Goal: Transaction & Acquisition: Purchase product/service

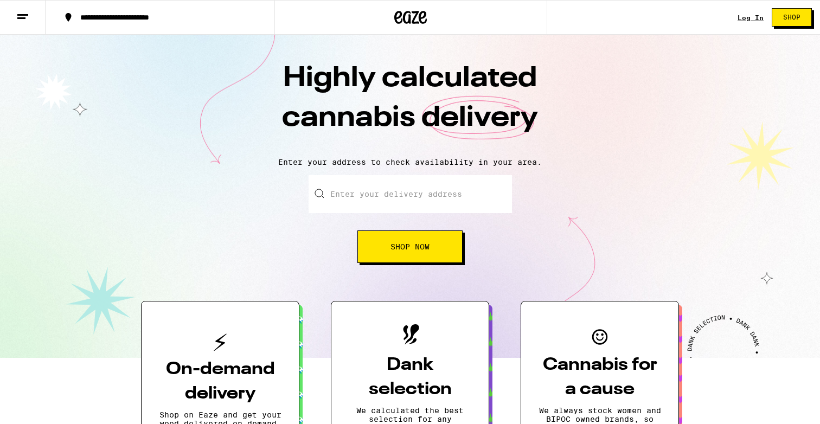
click at [742, 18] on link "Log In" at bounding box center [750, 17] width 26 height 7
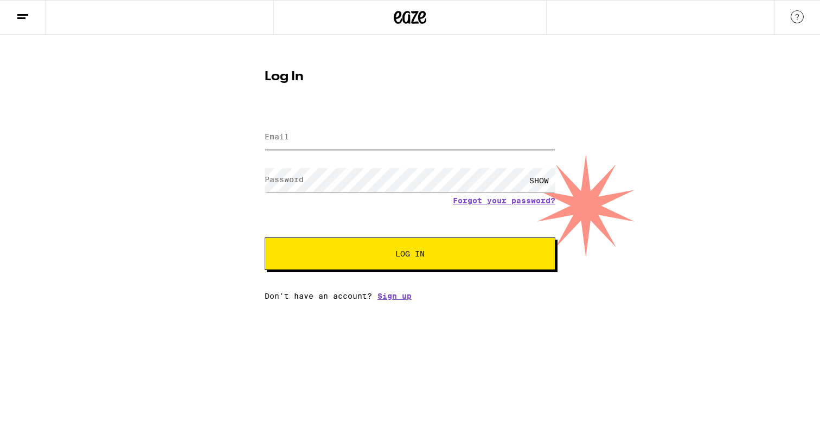
click at [403, 137] on input "Email" at bounding box center [410, 137] width 291 height 24
type input "cjroberts18@gmail.com"
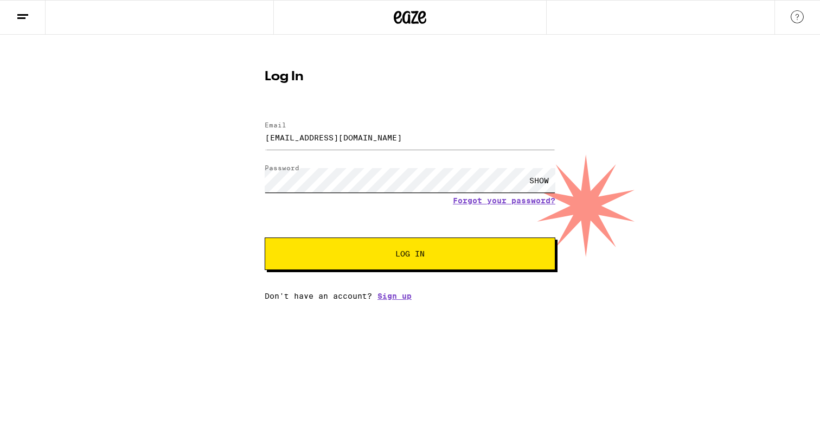
click at [265, 237] on button "Log In" at bounding box center [410, 253] width 291 height 33
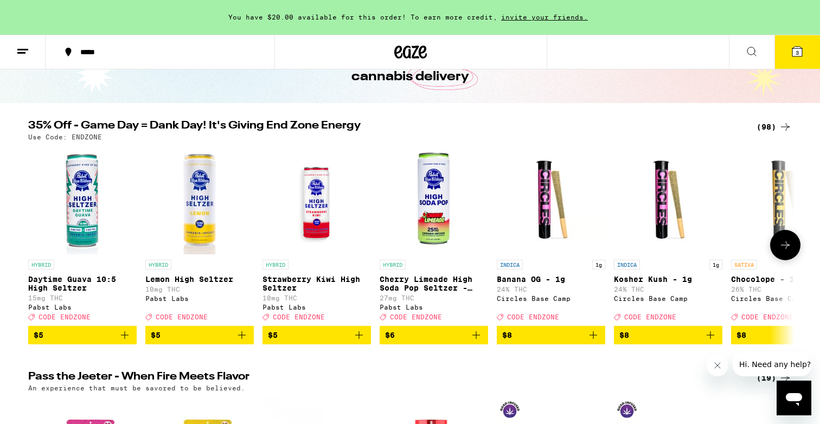
scroll to position [85, 0]
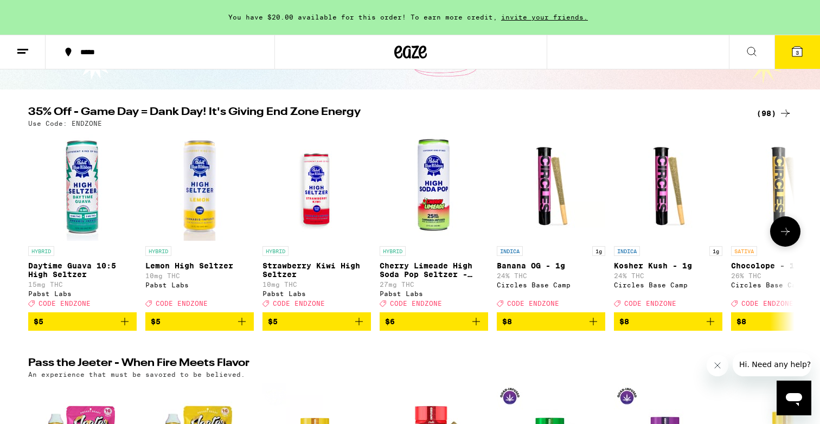
click at [787, 234] on icon at bounding box center [784, 231] width 13 height 13
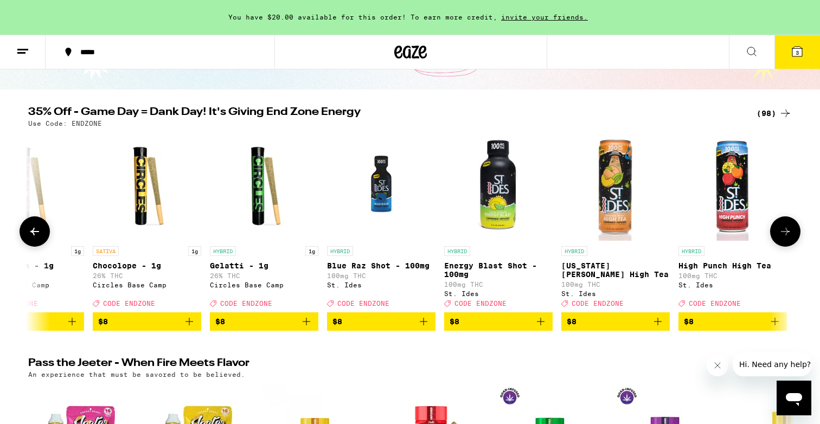
scroll to position [0, 645]
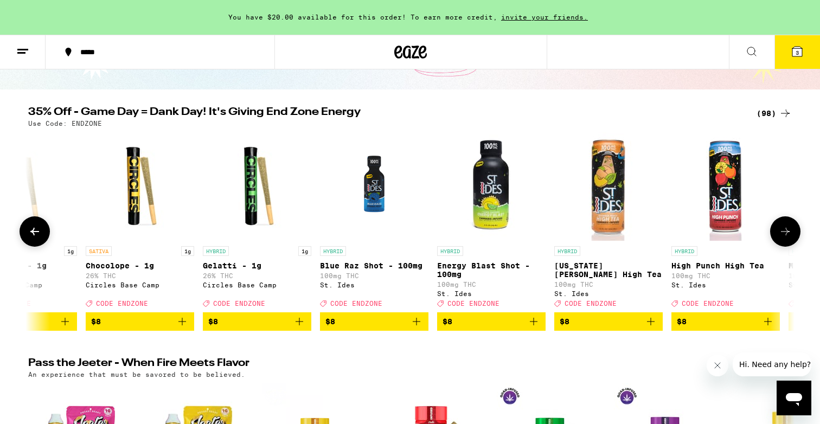
click at [789, 238] on icon at bounding box center [784, 231] width 13 height 13
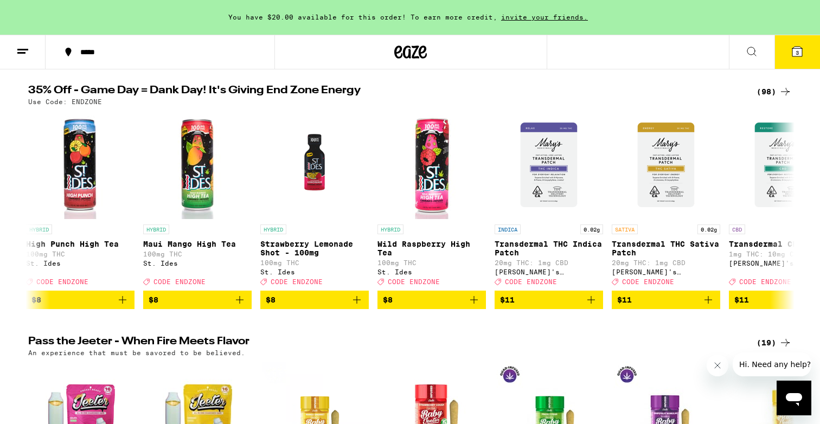
scroll to position [76, 0]
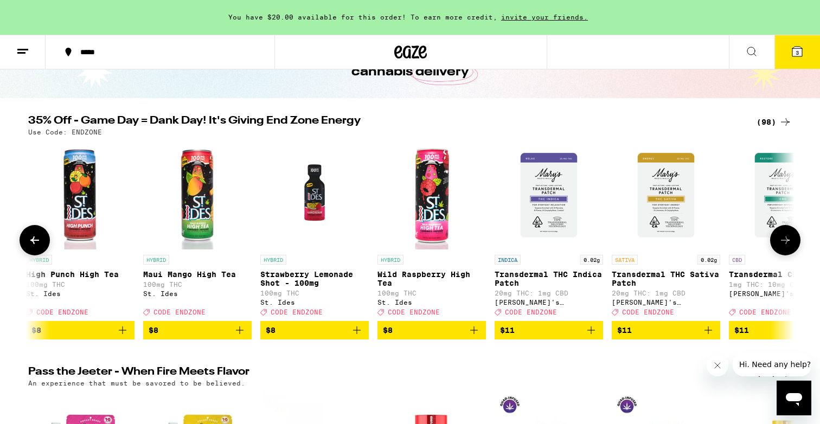
click at [782, 240] on icon at bounding box center [784, 240] width 13 height 13
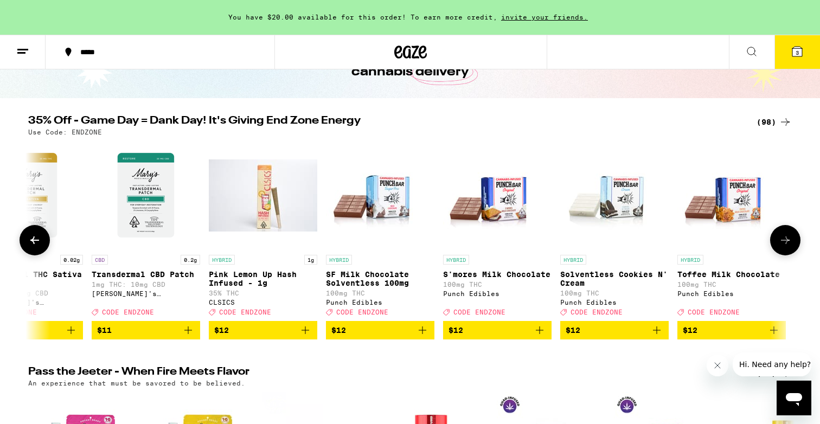
scroll to position [0, 1935]
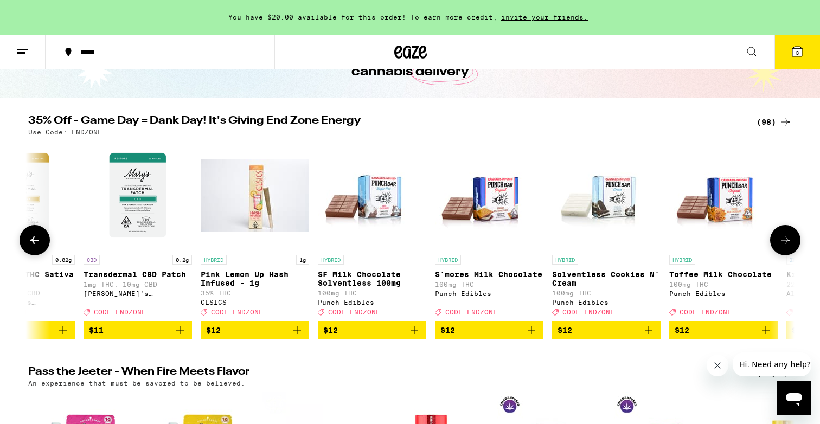
click at [509, 275] on p "S'mores Milk Chocolate" at bounding box center [489, 274] width 108 height 9
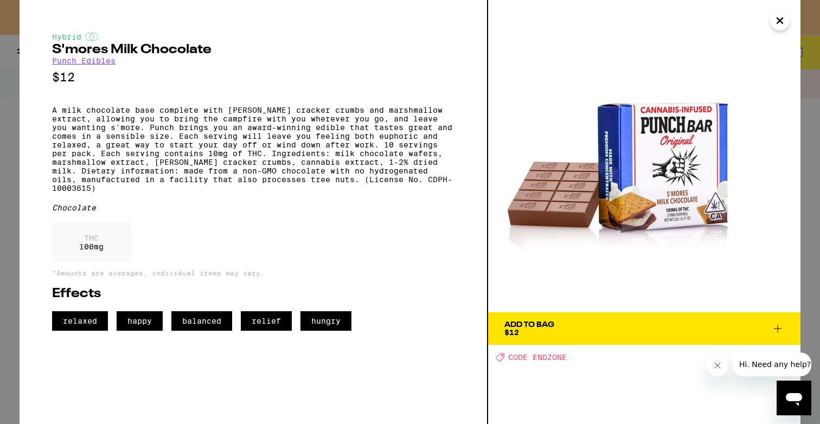
click at [546, 321] on div "Add To Bag" at bounding box center [529, 325] width 50 height 8
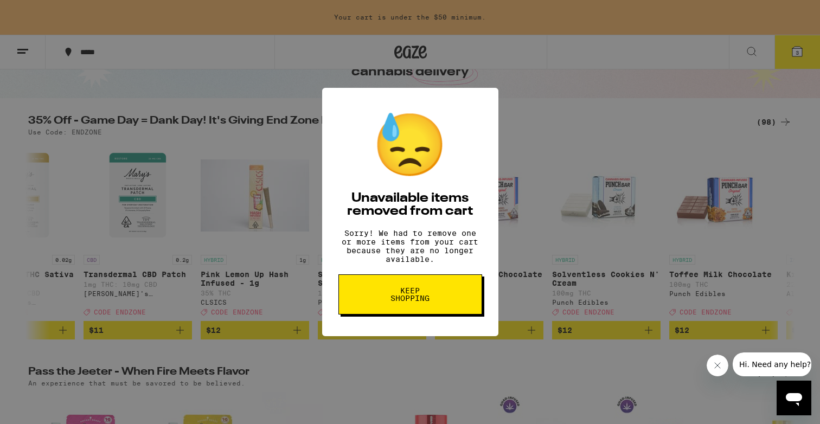
click at [461, 301] on button "Keep Shopping" at bounding box center [410, 294] width 144 height 40
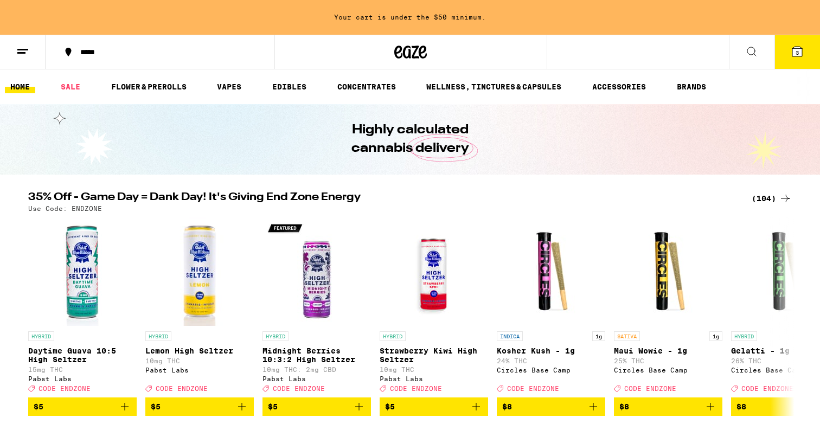
click at [793, 51] on icon at bounding box center [797, 52] width 10 height 10
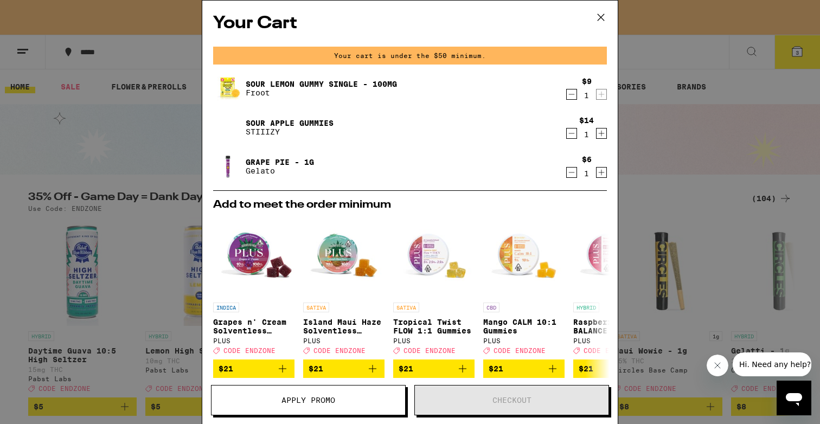
click at [570, 176] on icon "Decrement" at bounding box center [571, 172] width 10 height 13
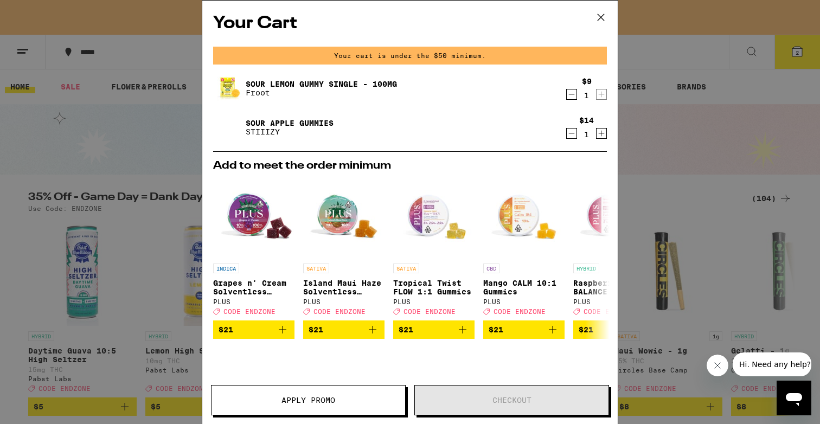
click at [570, 133] on icon "Decrement" at bounding box center [572, 133] width 6 height 0
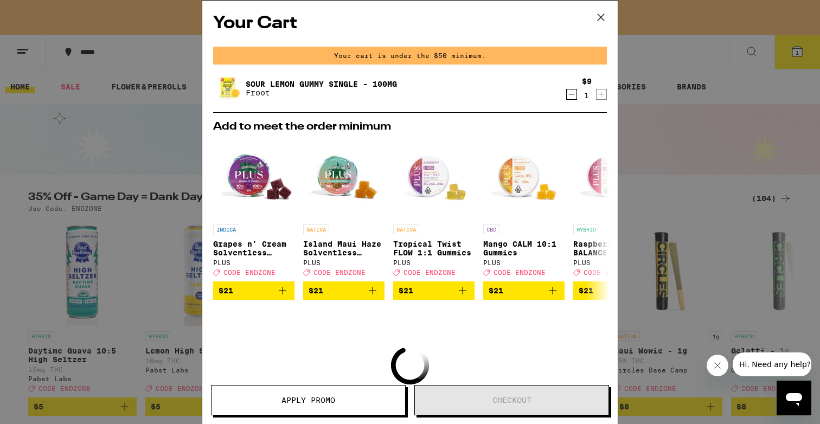
click at [568, 96] on icon "Decrement" at bounding box center [571, 94] width 10 height 13
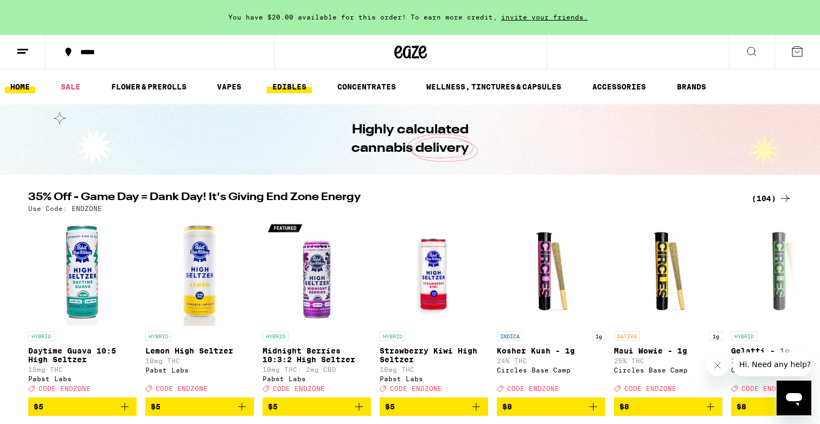
click at [293, 87] on link "EDIBLES" at bounding box center [289, 86] width 45 height 13
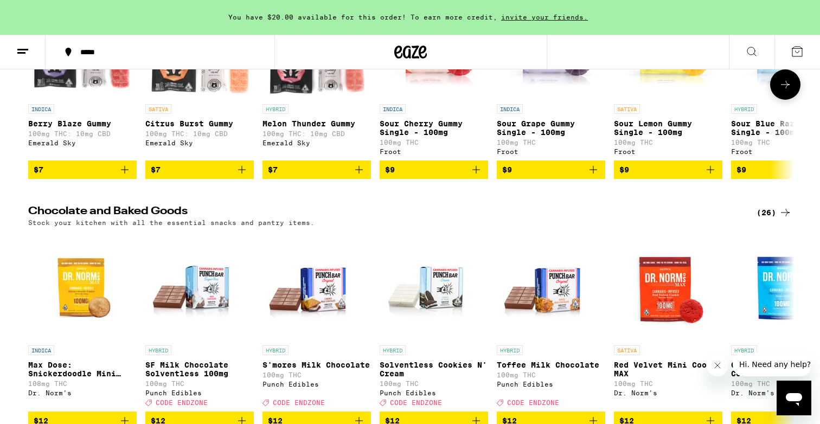
scroll to position [314, 0]
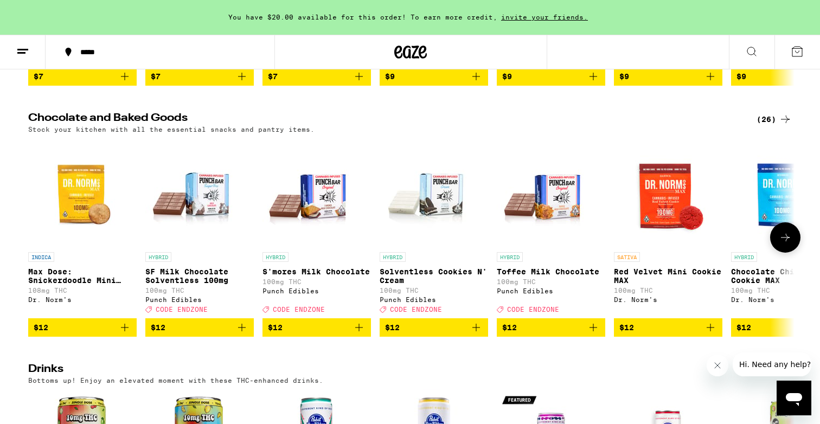
click at [332, 214] on img "Open page for S'mores Milk Chocolate from Punch Edibles" at bounding box center [316, 192] width 108 height 108
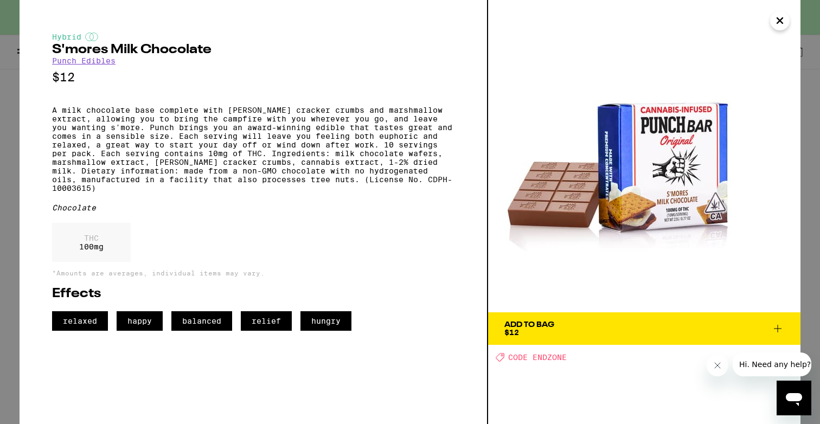
click at [583, 333] on span "Add To Bag $12" at bounding box center [644, 328] width 280 height 15
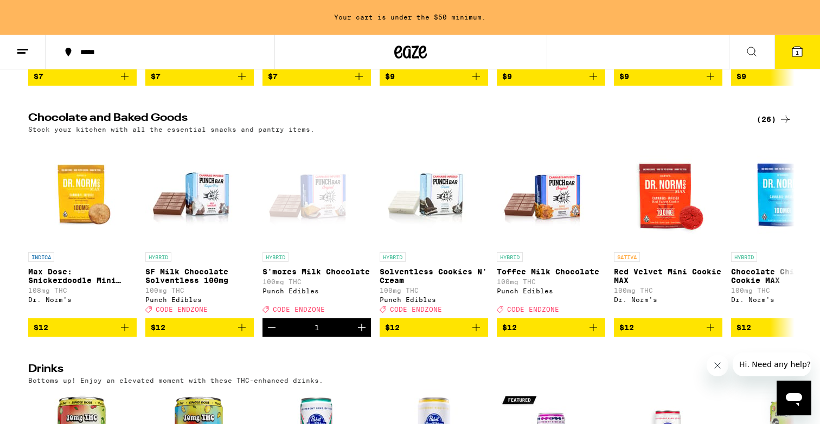
click at [792, 56] on icon at bounding box center [797, 52] width 10 height 10
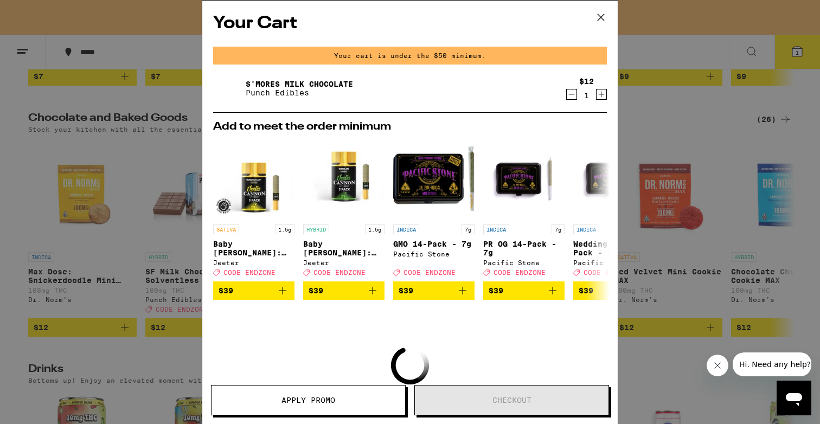
click at [163, 151] on div "Your Cart Your cart is under the $50 minimum. S'mores Milk Chocolate Punch Edib…" at bounding box center [410, 212] width 820 height 424
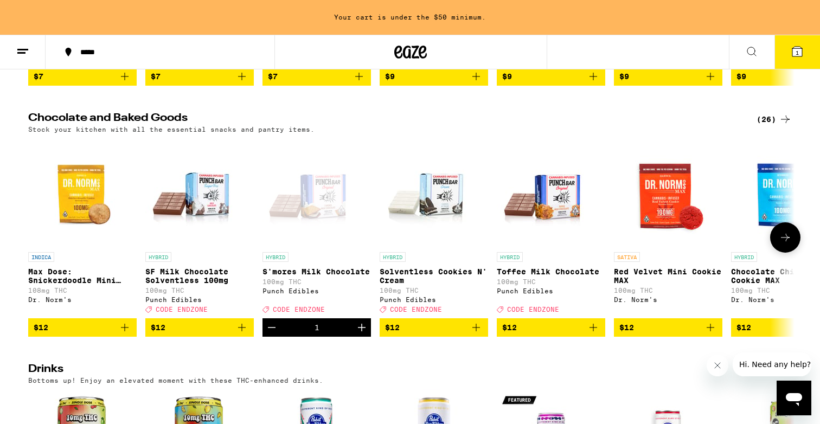
click at [437, 206] on img "Open page for Solventless Cookies N' Cream from Punch Edibles" at bounding box center [433, 192] width 108 height 108
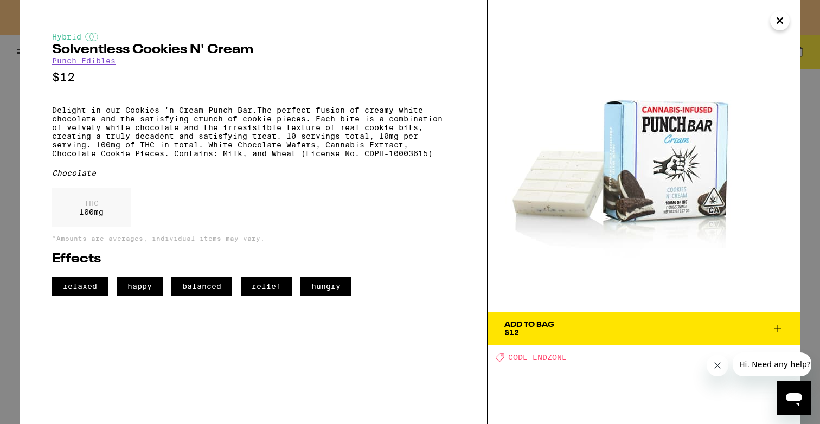
click at [653, 327] on span "Add To Bag $12" at bounding box center [644, 328] width 280 height 15
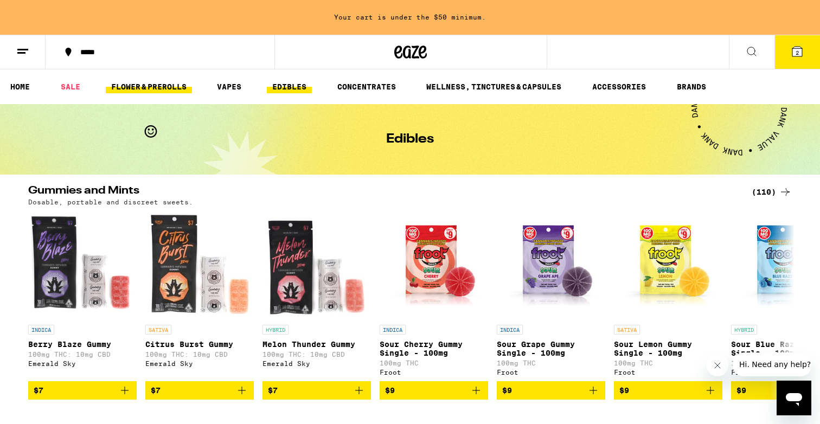
click at [165, 89] on link "FLOWER & PREROLLS" at bounding box center [149, 86] width 86 height 13
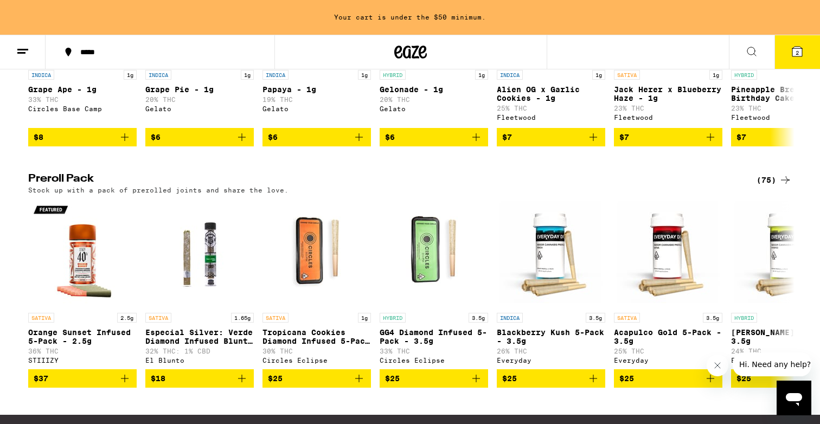
scroll to position [771, 0]
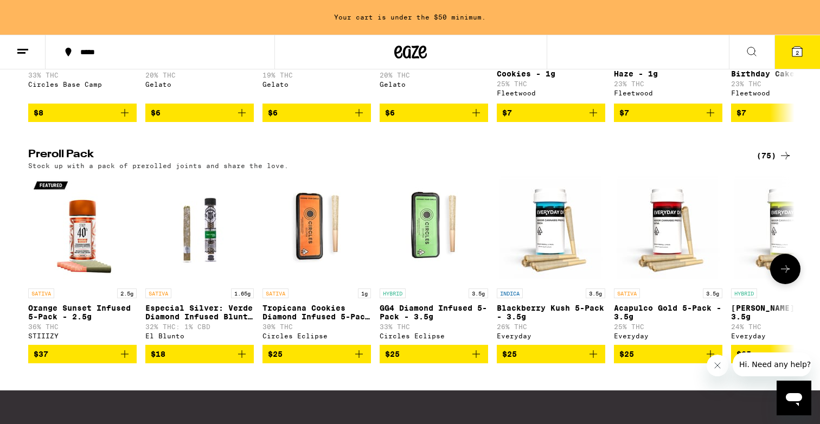
click at [310, 321] on p "Tropicana Cookies Diamond Infused 5-Pack - 3.5g" at bounding box center [316, 312] width 108 height 17
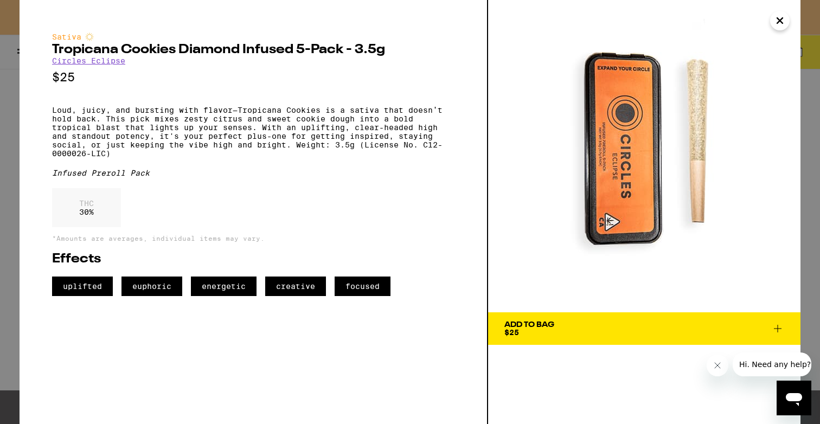
click at [776, 19] on icon "Close" at bounding box center [779, 20] width 13 height 16
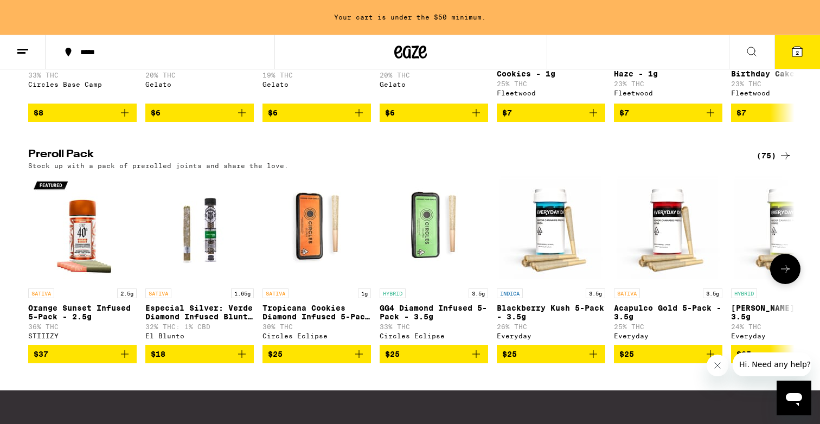
scroll to position [807, 0]
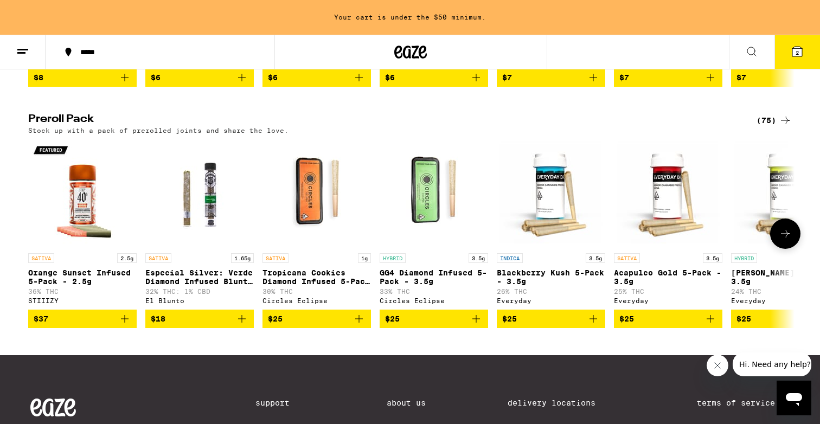
click at [785, 240] on icon at bounding box center [784, 233] width 13 height 13
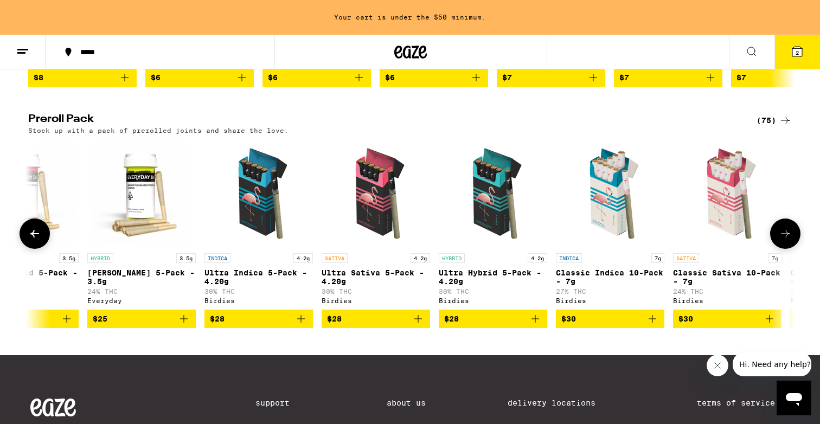
scroll to position [0, 645]
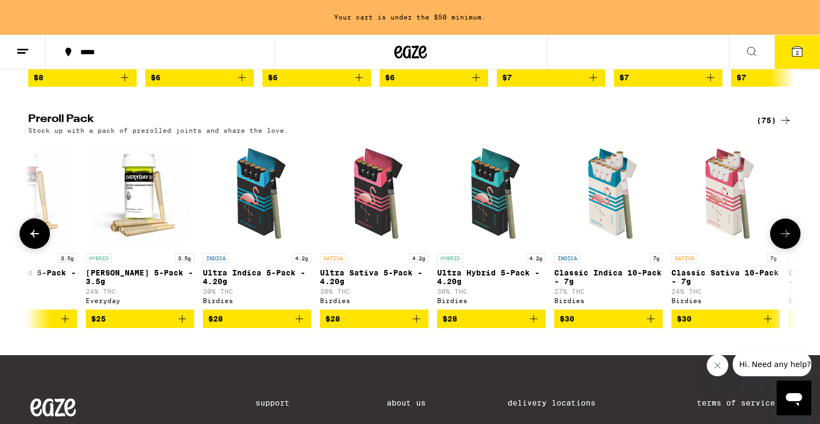
click at [253, 286] on p "Ultra Indica 5-Pack - 4.20g" at bounding box center [257, 276] width 108 height 17
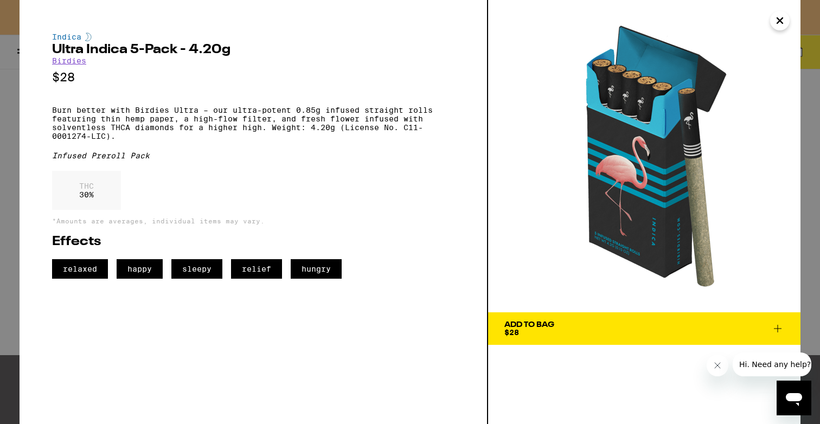
click at [621, 322] on span "Add To Bag $28" at bounding box center [644, 328] width 280 height 15
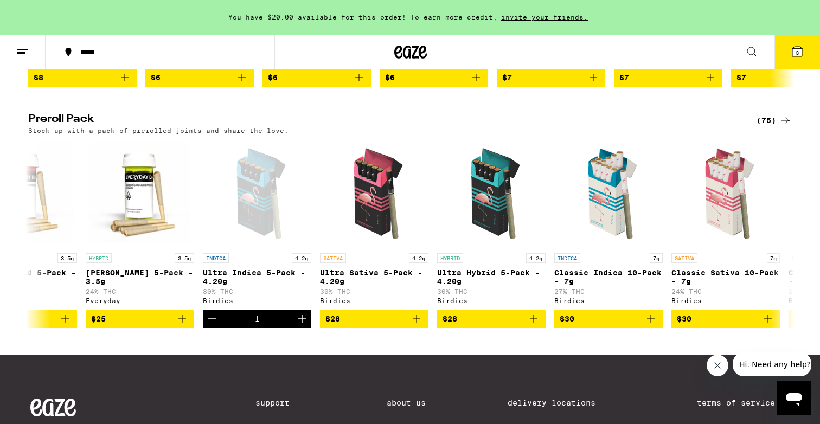
click at [785, 58] on button "3" at bounding box center [797, 52] width 46 height 34
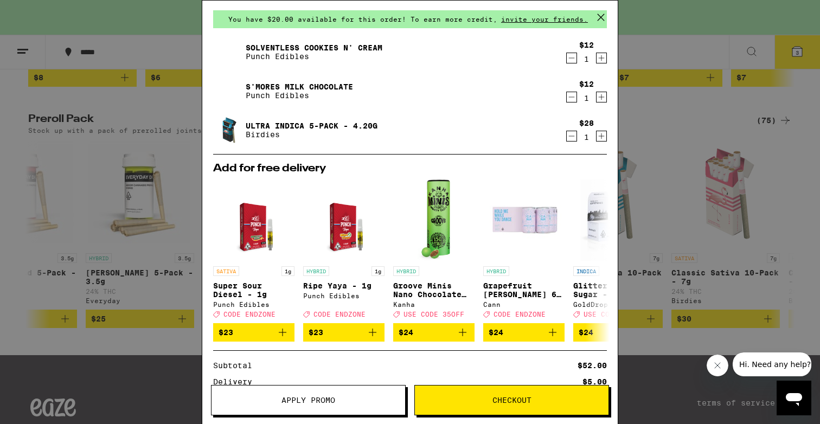
scroll to position [39, 0]
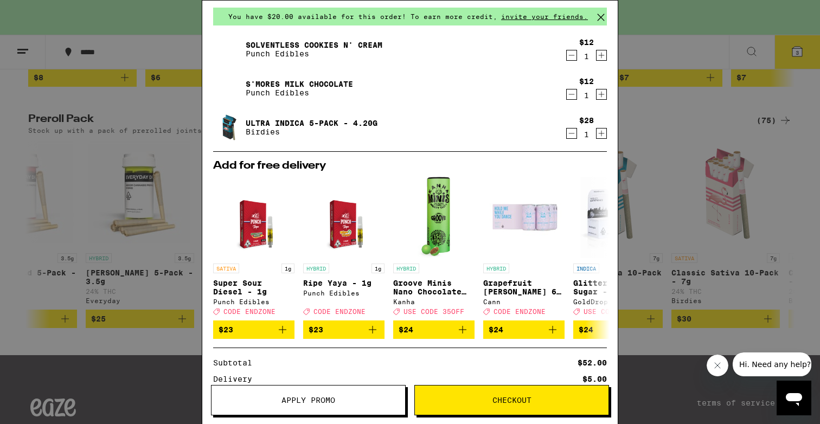
click at [320, 404] on span "Apply Promo" at bounding box center [308, 400] width 54 height 8
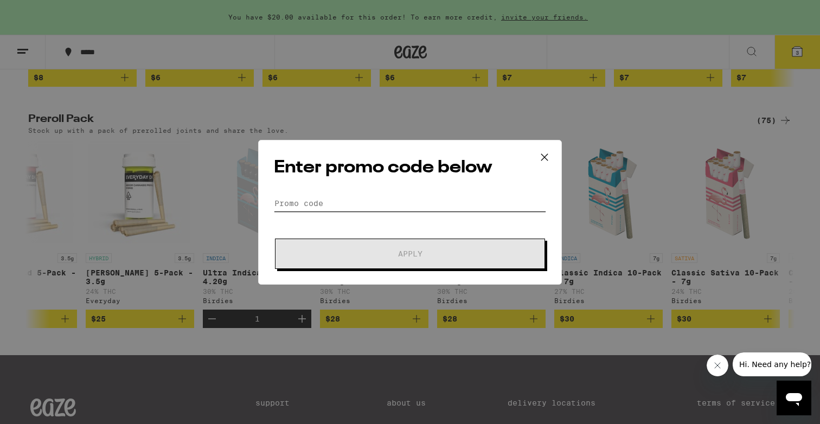
click at [355, 201] on input "Promo Code" at bounding box center [410, 203] width 272 height 16
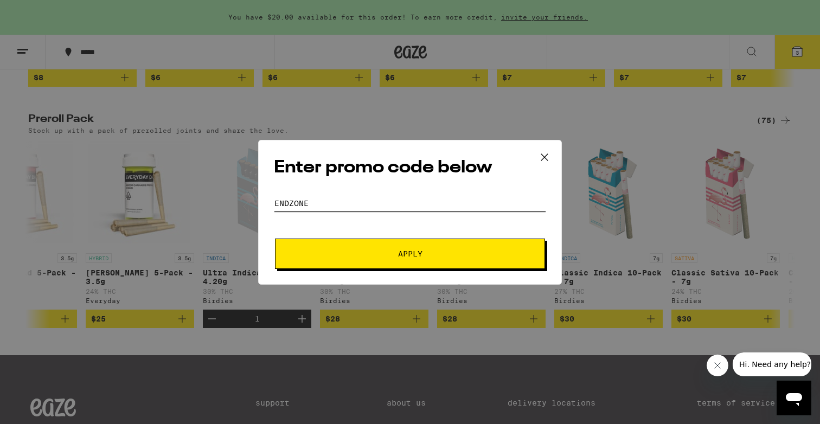
type input "endzone"
click at [369, 248] on button "Apply" at bounding box center [410, 254] width 270 height 30
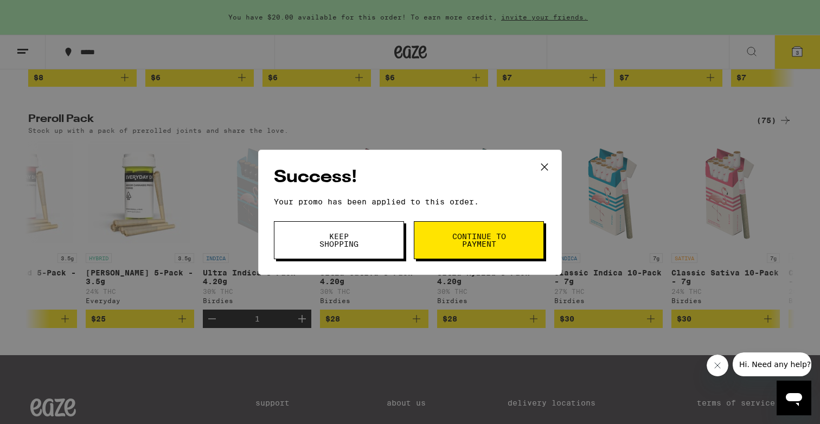
click at [447, 249] on button "Continue to payment" at bounding box center [479, 240] width 130 height 38
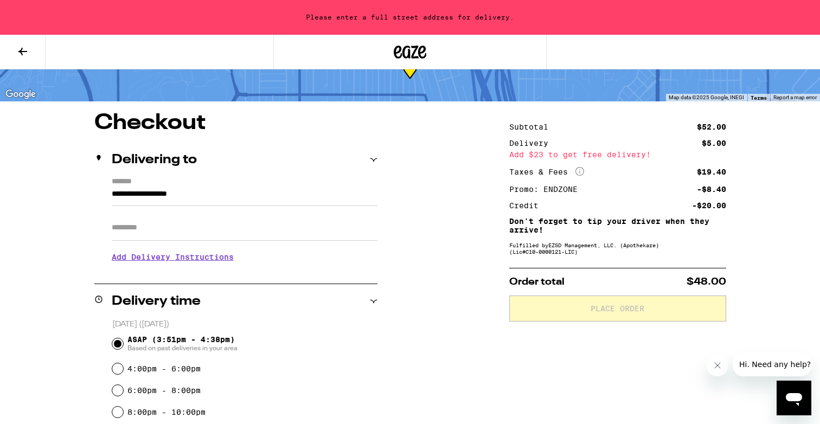
scroll to position [55, 0]
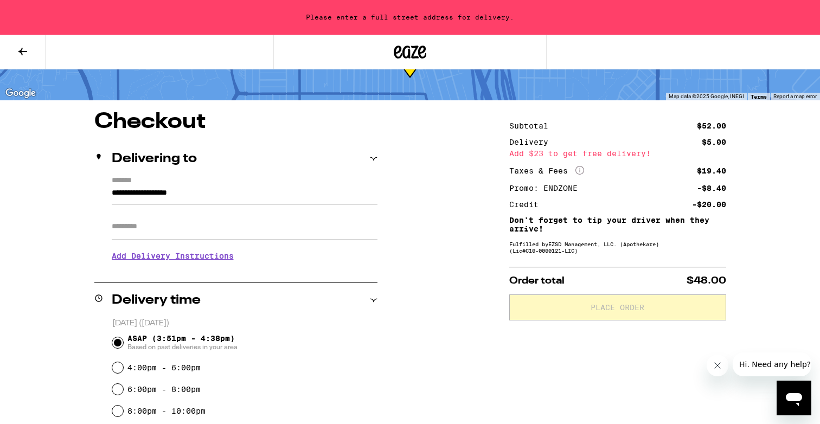
click at [244, 201] on input "**********" at bounding box center [245, 195] width 266 height 18
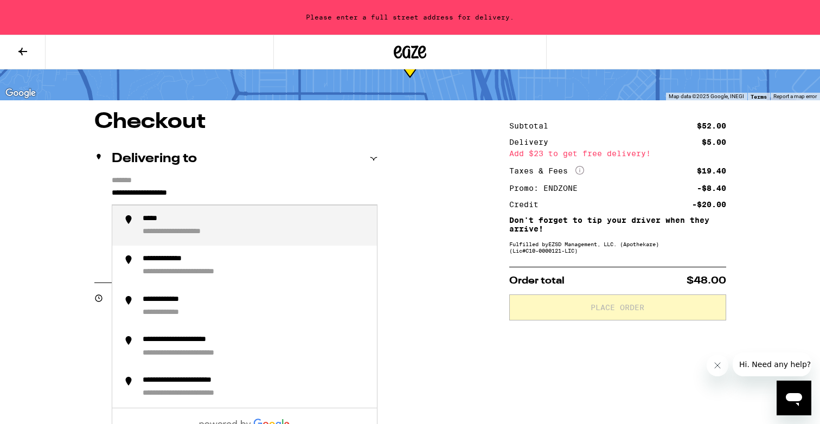
click at [244, 201] on input "**********" at bounding box center [245, 195] width 266 height 18
click at [213, 234] on div "**********" at bounding box center [255, 225] width 225 height 23
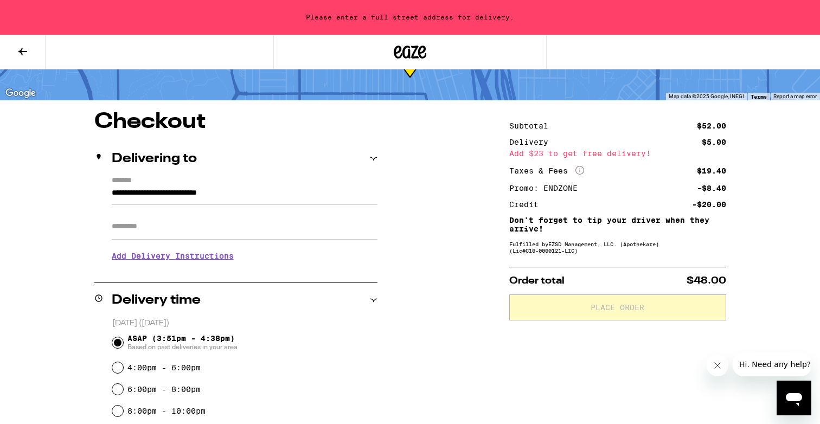
type input "**********"
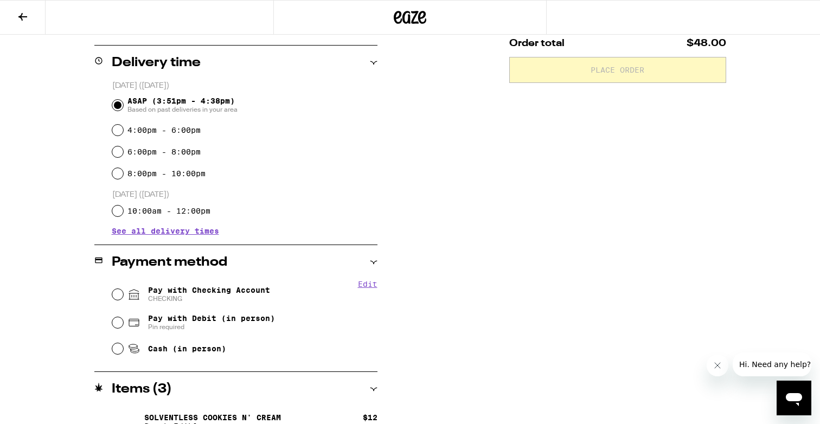
scroll to position [261, 0]
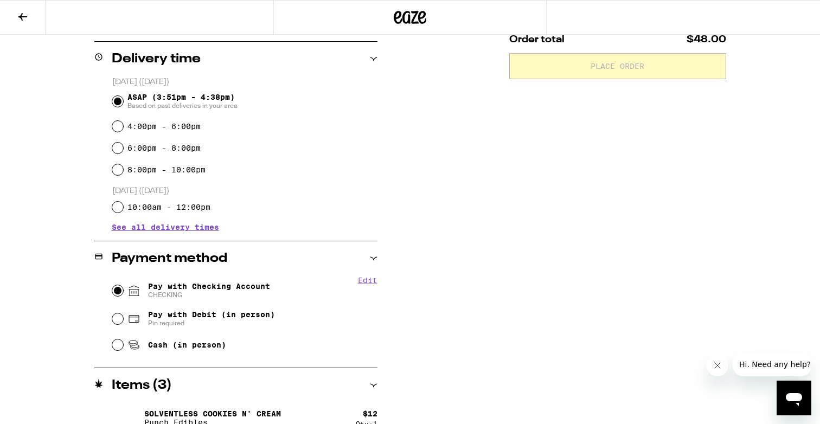
click at [117, 289] on input "Pay with Checking Account CHECKING" at bounding box center [117, 290] width 11 height 11
radio input "true"
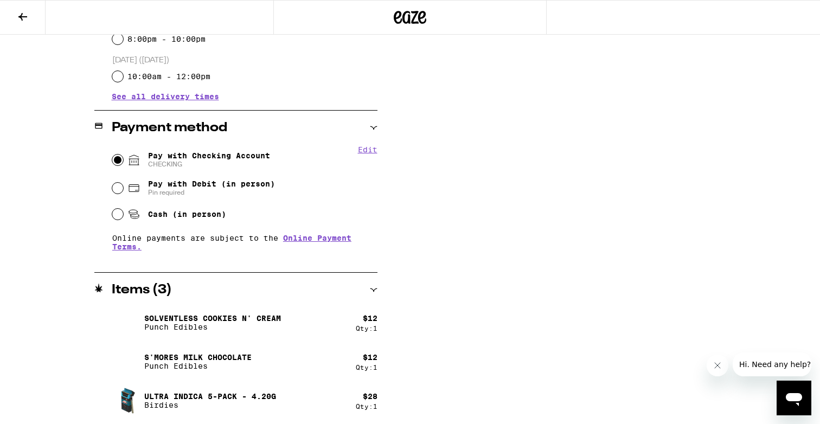
scroll to position [393, 0]
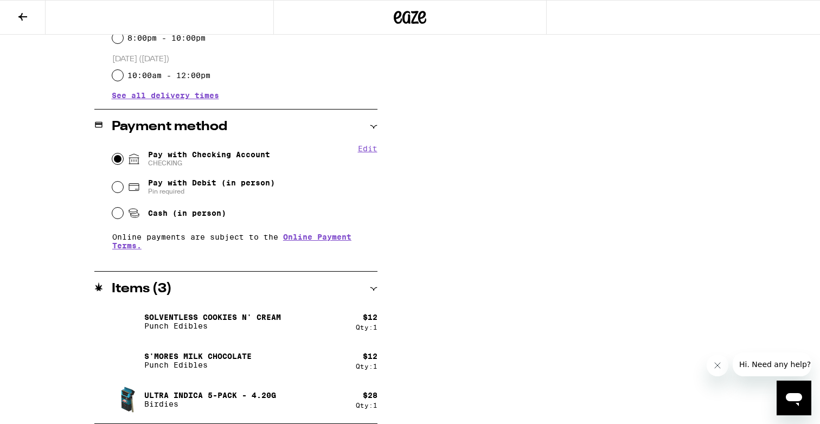
click at [246, 186] on span "Pay with Debit (in person)" at bounding box center [211, 182] width 127 height 9
click at [123, 186] on input "Pay with Debit (in person) Pin required" at bounding box center [117, 187] width 11 height 11
radio input "true"
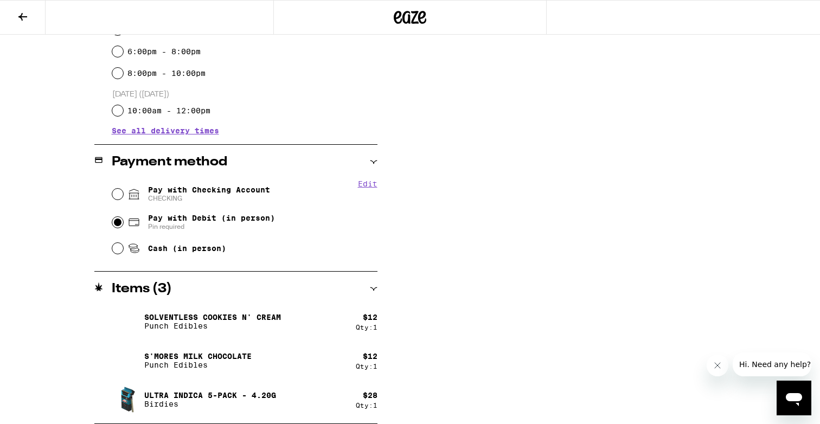
scroll to position [358, 0]
click at [123, 194] on input "Pay with Checking Account CHECKING" at bounding box center [117, 194] width 11 height 11
radio input "true"
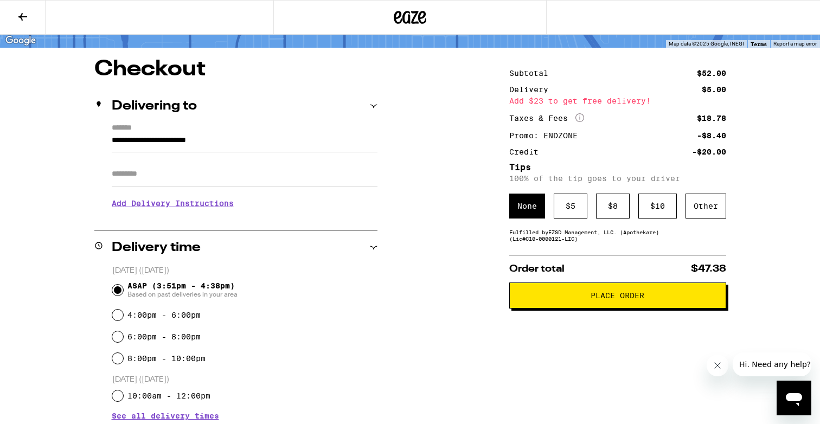
scroll to position [72, 0]
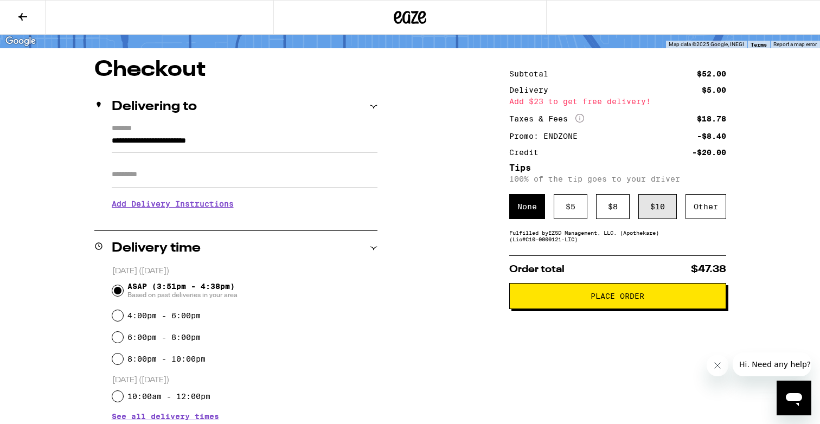
click at [658, 212] on div "$ 10" at bounding box center [657, 206] width 38 height 25
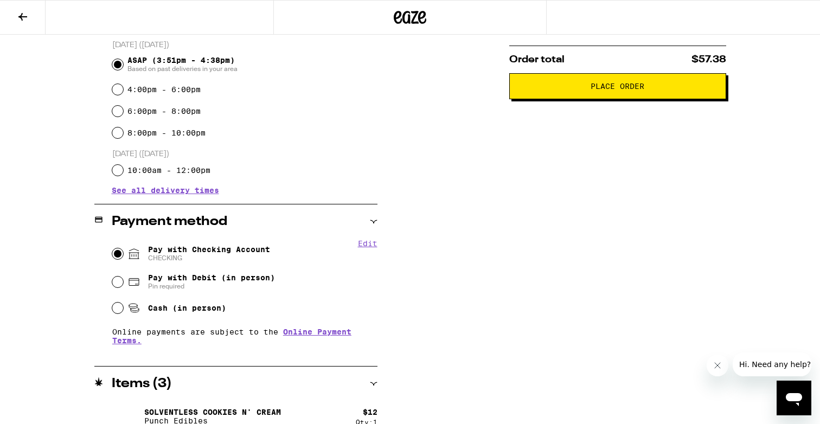
scroll to position [305, 0]
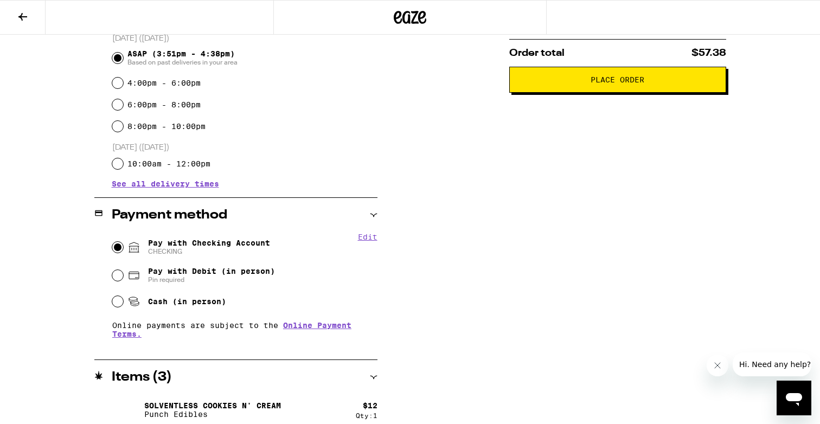
click at [358, 239] on button "Edit" at bounding box center [368, 237] width 20 height 9
click at [371, 241] on button "Done" at bounding box center [368, 237] width 20 height 9
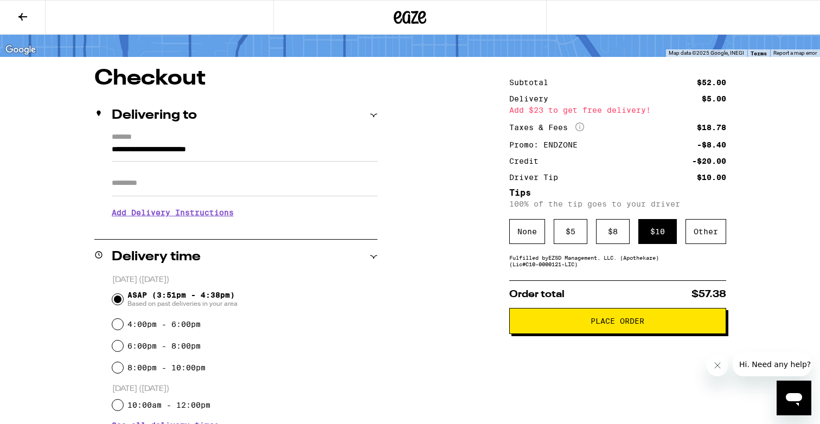
scroll to position [123, 0]
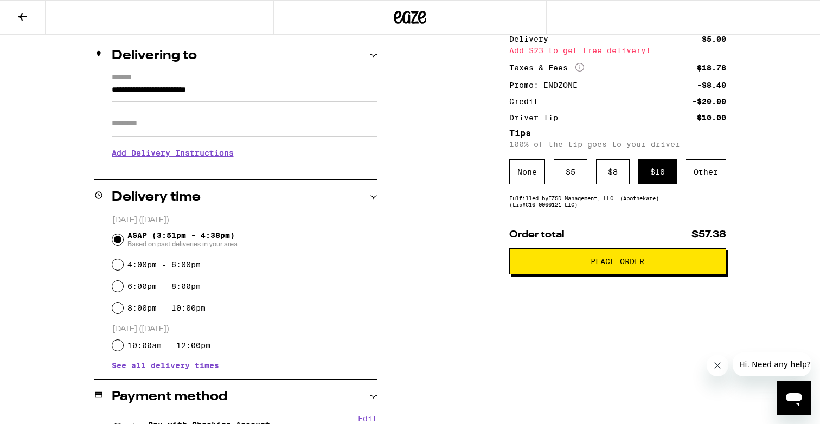
click at [555, 261] on button "Place Order" at bounding box center [617, 261] width 217 height 26
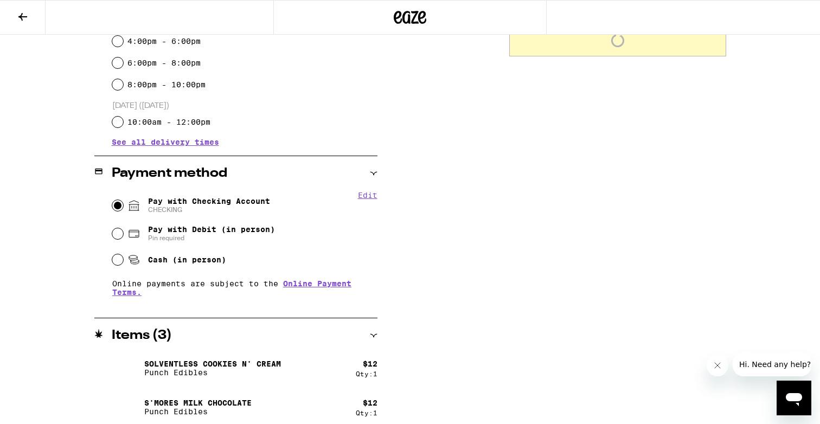
scroll to position [393, 0]
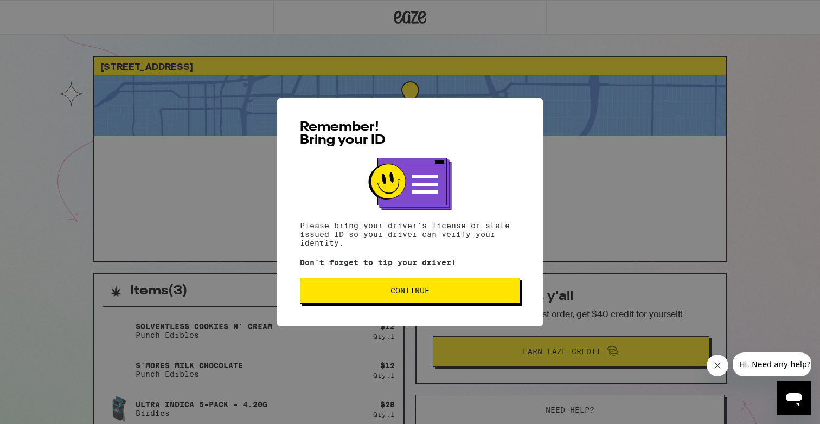
click at [439, 292] on span "Continue" at bounding box center [410, 291] width 202 height 8
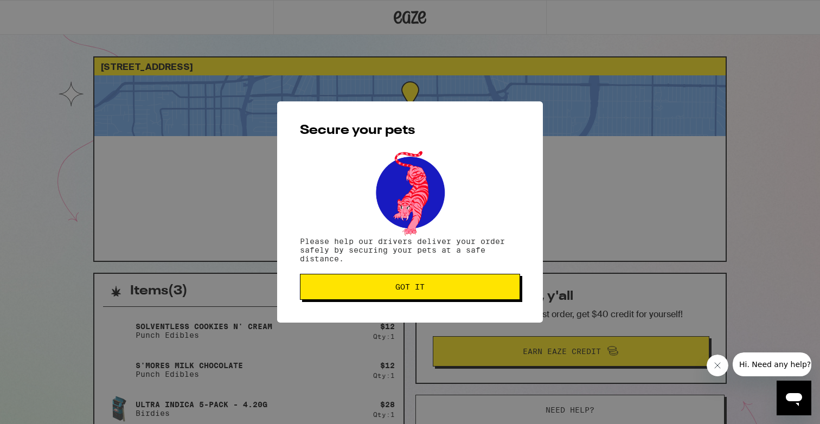
click at [439, 291] on span "Got it" at bounding box center [410, 287] width 202 height 8
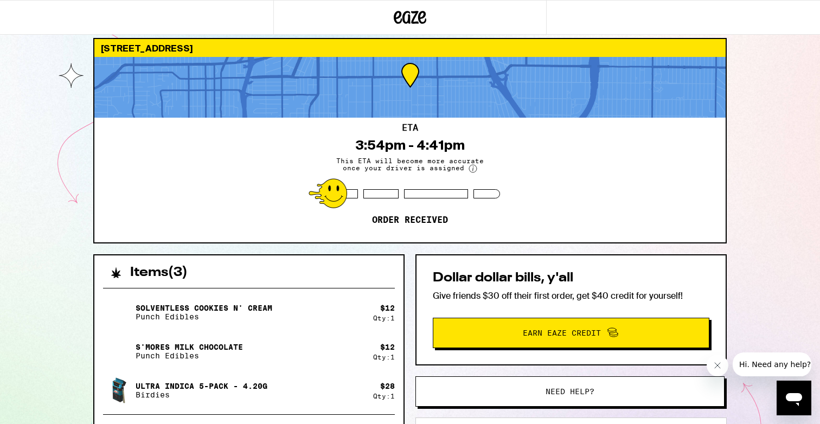
scroll to position [23, 0]
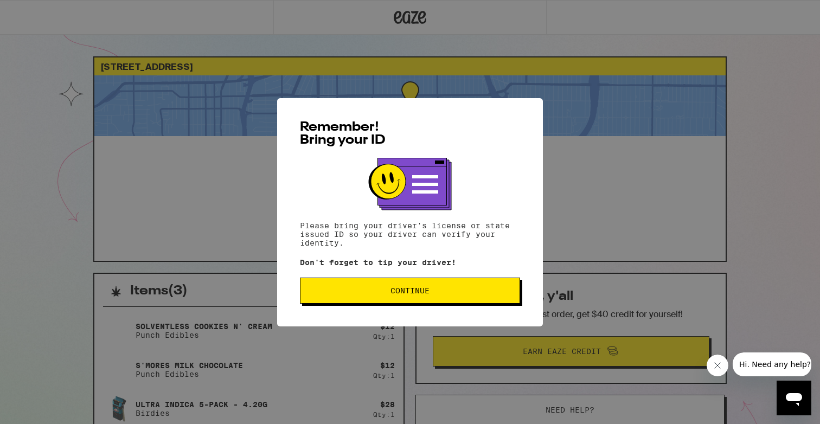
click at [422, 293] on span "Continue" at bounding box center [409, 291] width 39 height 8
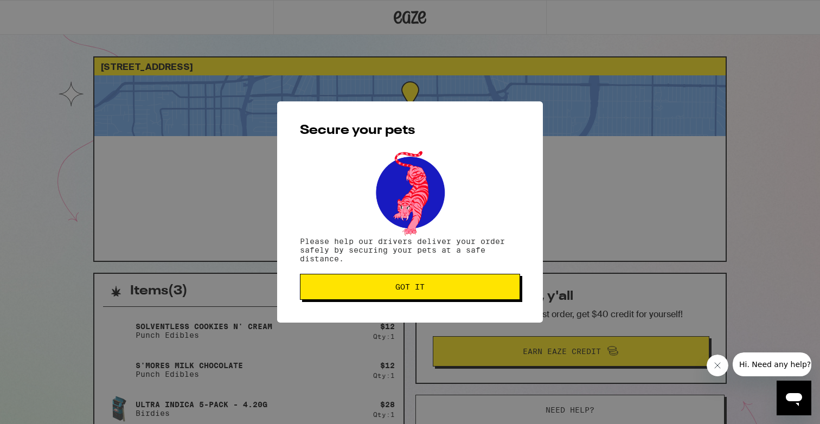
click at [422, 291] on span "Got it" at bounding box center [409, 287] width 29 height 8
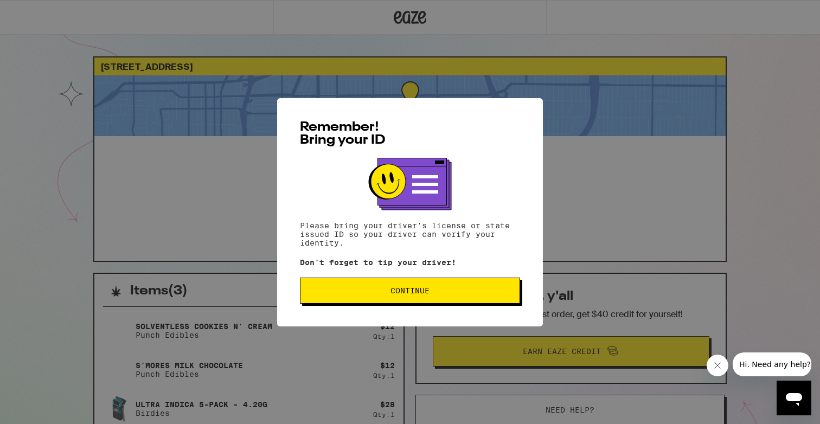
click at [402, 306] on div "Remember! Bring your ID Please bring your driver's license or state issued ID s…" at bounding box center [410, 212] width 266 height 228
click at [401, 287] on button "Continue" at bounding box center [410, 291] width 220 height 26
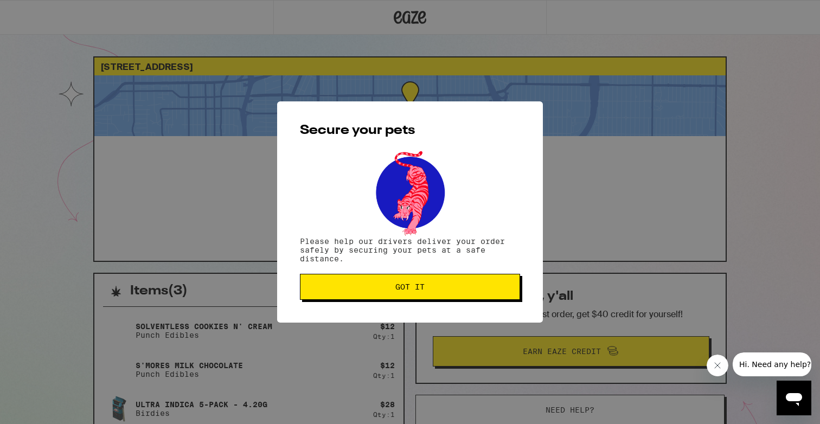
click at [401, 287] on span "Got it" at bounding box center [409, 287] width 29 height 8
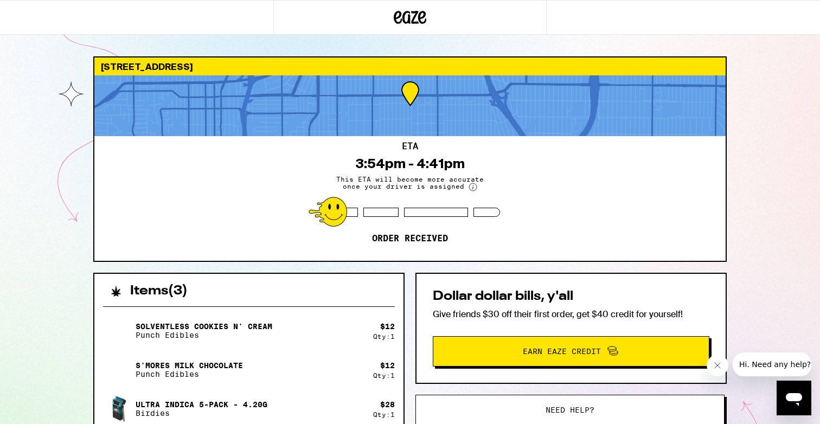
click at [728, 246] on div "3782 28th St San Diego 92104 ETA 3:54pm - 4:41pm This ETA will become more accu…" at bounding box center [410, 338] width 650 height 564
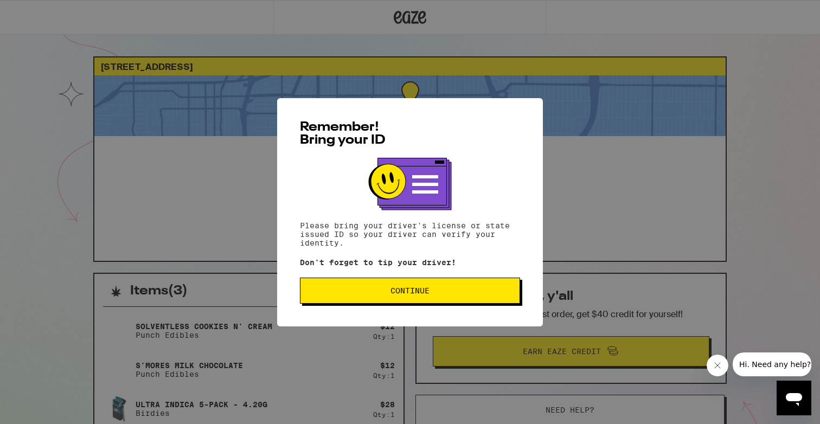
drag, startPoint x: 424, startPoint y: 71, endPoint x: 384, endPoint y: 3, distance: 79.5
click at [420, 66] on div "Remember! Bring your ID Please bring your driver's license or state issued ID s…" at bounding box center [410, 212] width 820 height 424
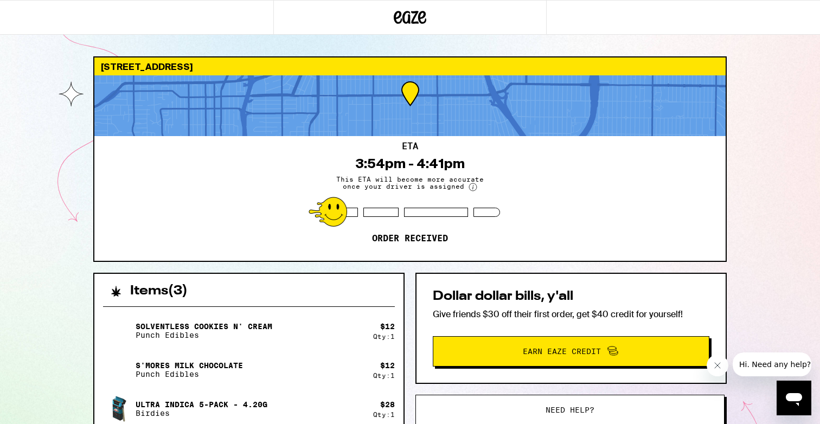
click at [404, 294] on div "Items ( 3 ) Solventless Cookies N' Cream Punch Edibles $ 12 Qty: 1 S'mores Milk…" at bounding box center [248, 425] width 311 height 305
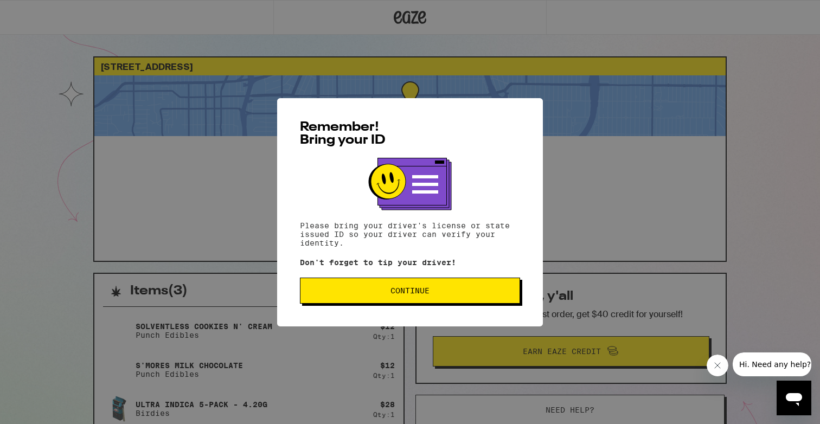
click at [426, 294] on span "Continue" at bounding box center [409, 291] width 39 height 8
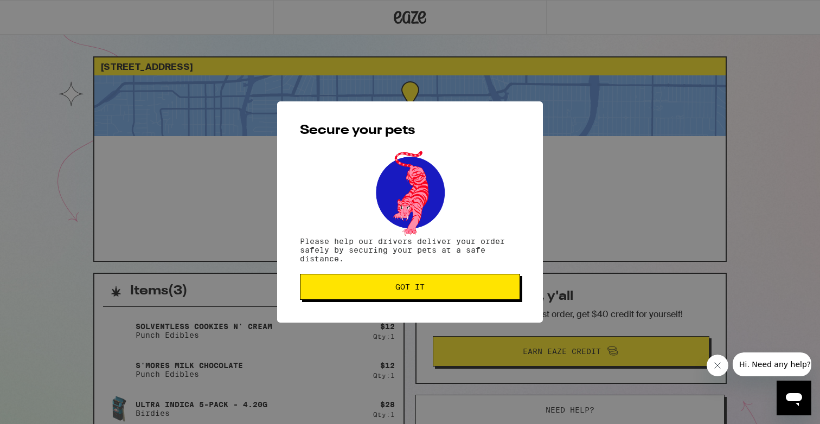
click at [426, 294] on button "Got it" at bounding box center [410, 287] width 220 height 26
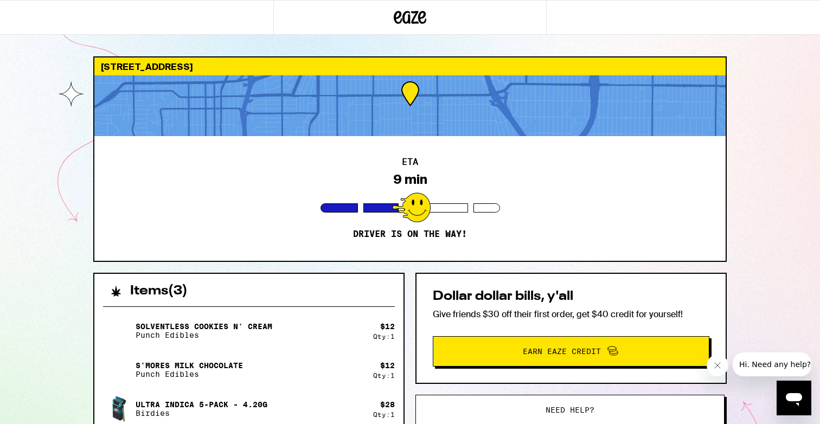
click at [501, 118] on div at bounding box center [409, 105] width 631 height 61
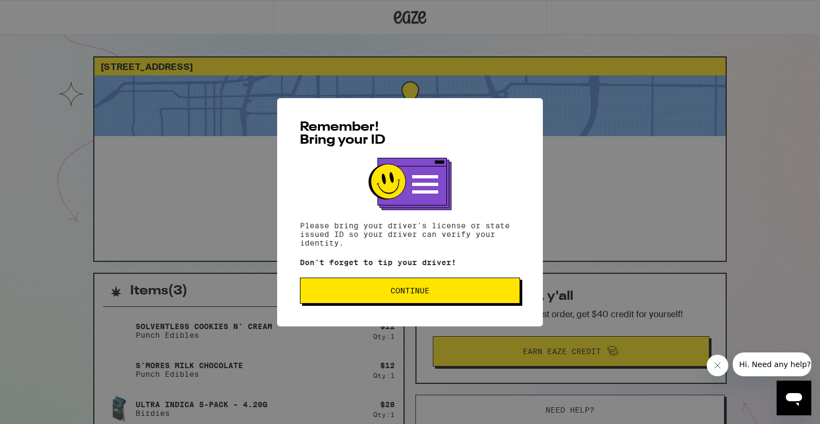
click at [445, 293] on span "Continue" at bounding box center [410, 291] width 202 height 8
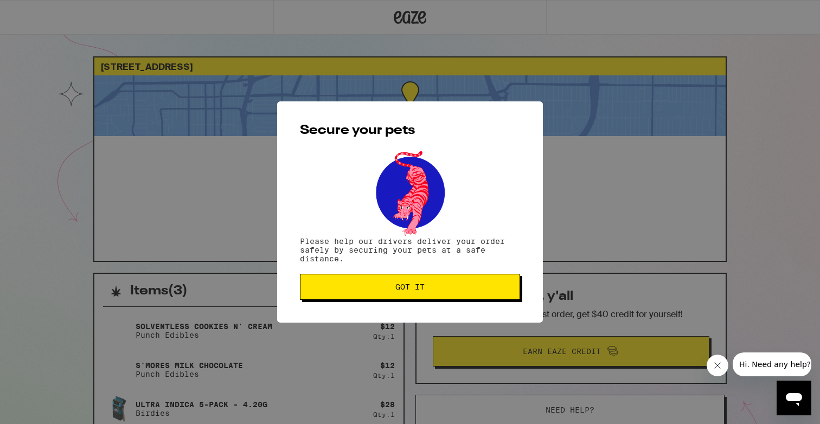
click at [428, 291] on span "Got it" at bounding box center [410, 287] width 202 height 8
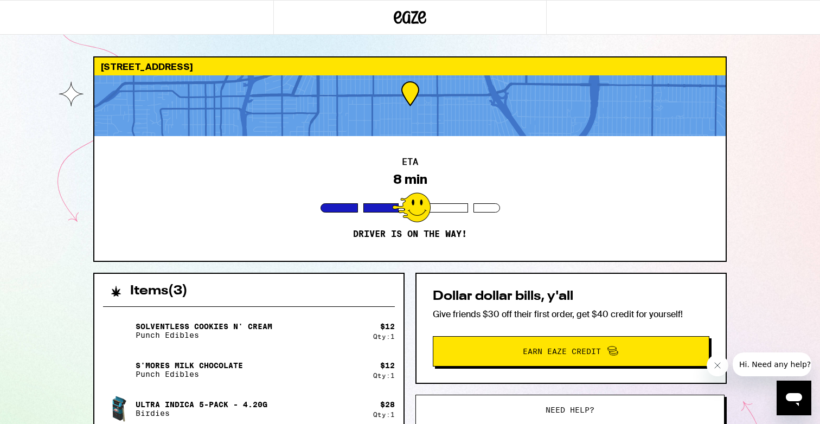
click at [717, 370] on button "Close message from company" at bounding box center [717, 366] width 22 height 22
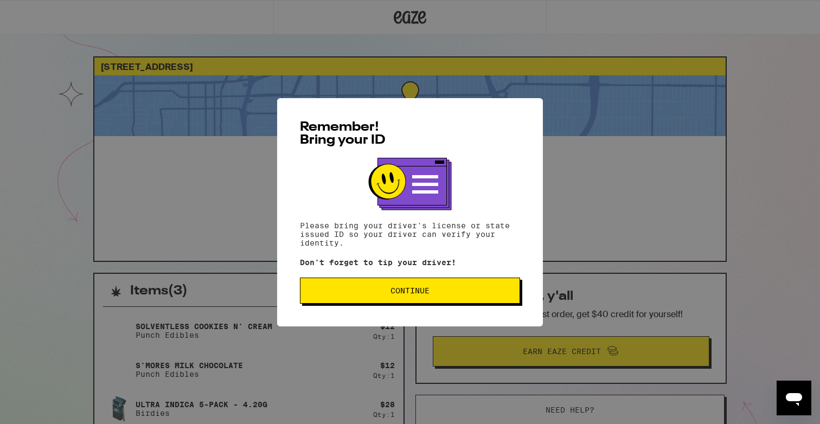
click at [450, 286] on button "Continue" at bounding box center [410, 291] width 220 height 26
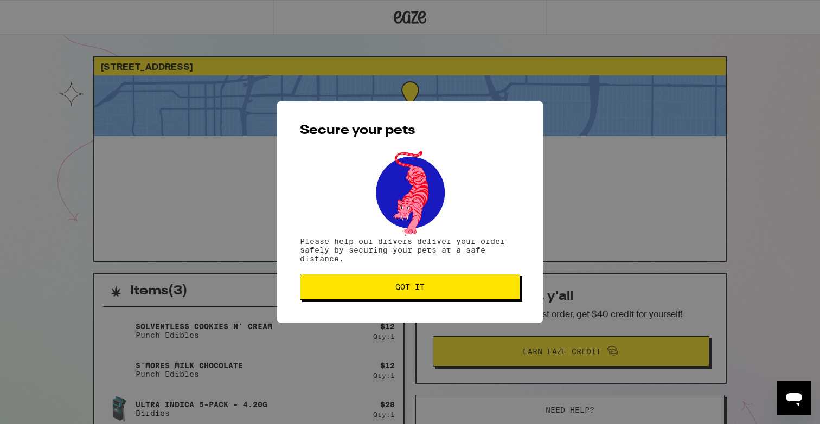
click at [450, 286] on span "Got it" at bounding box center [410, 287] width 202 height 8
